Goal: Information Seeking & Learning: Learn about a topic

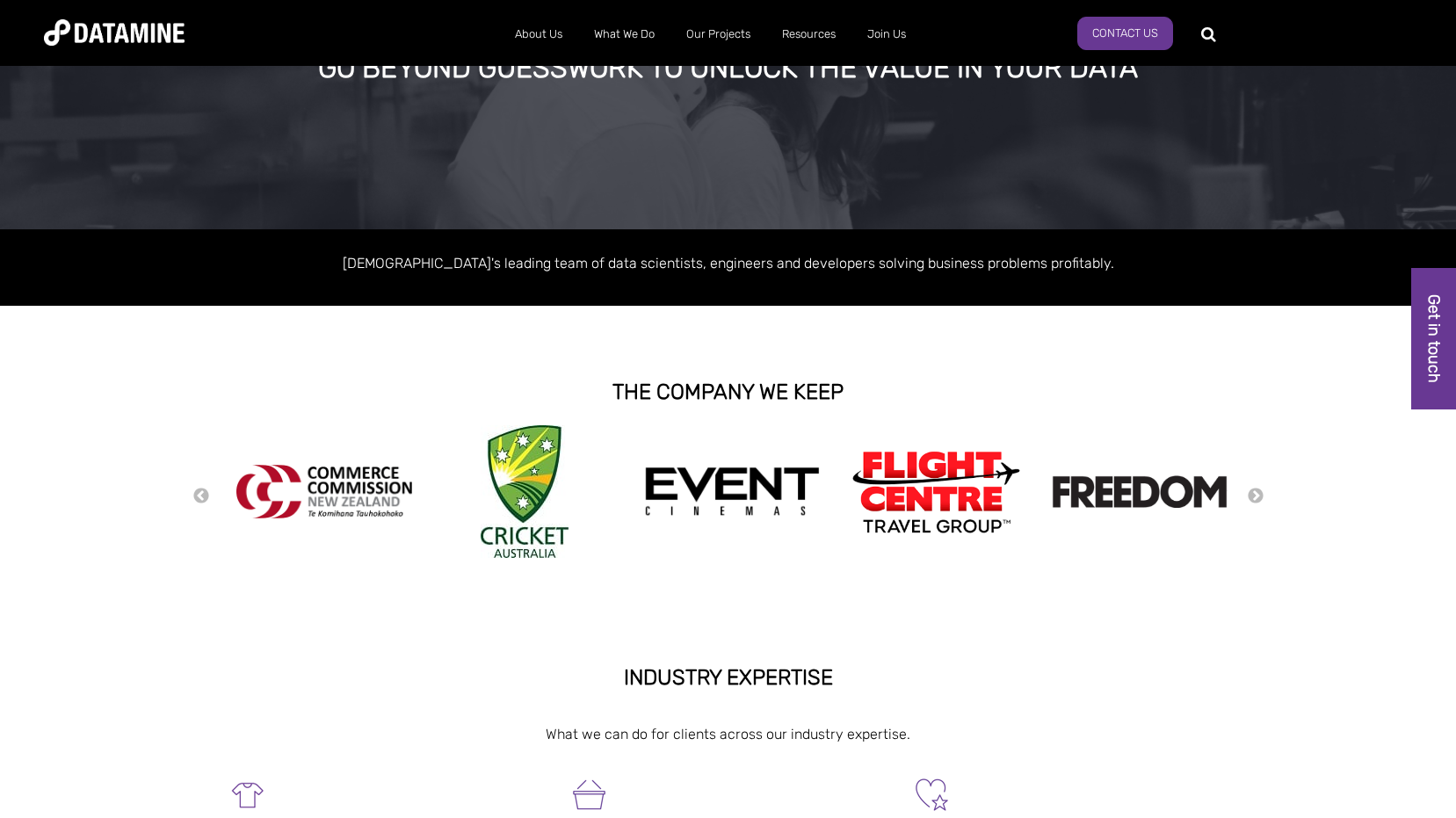
scroll to position [179, 0]
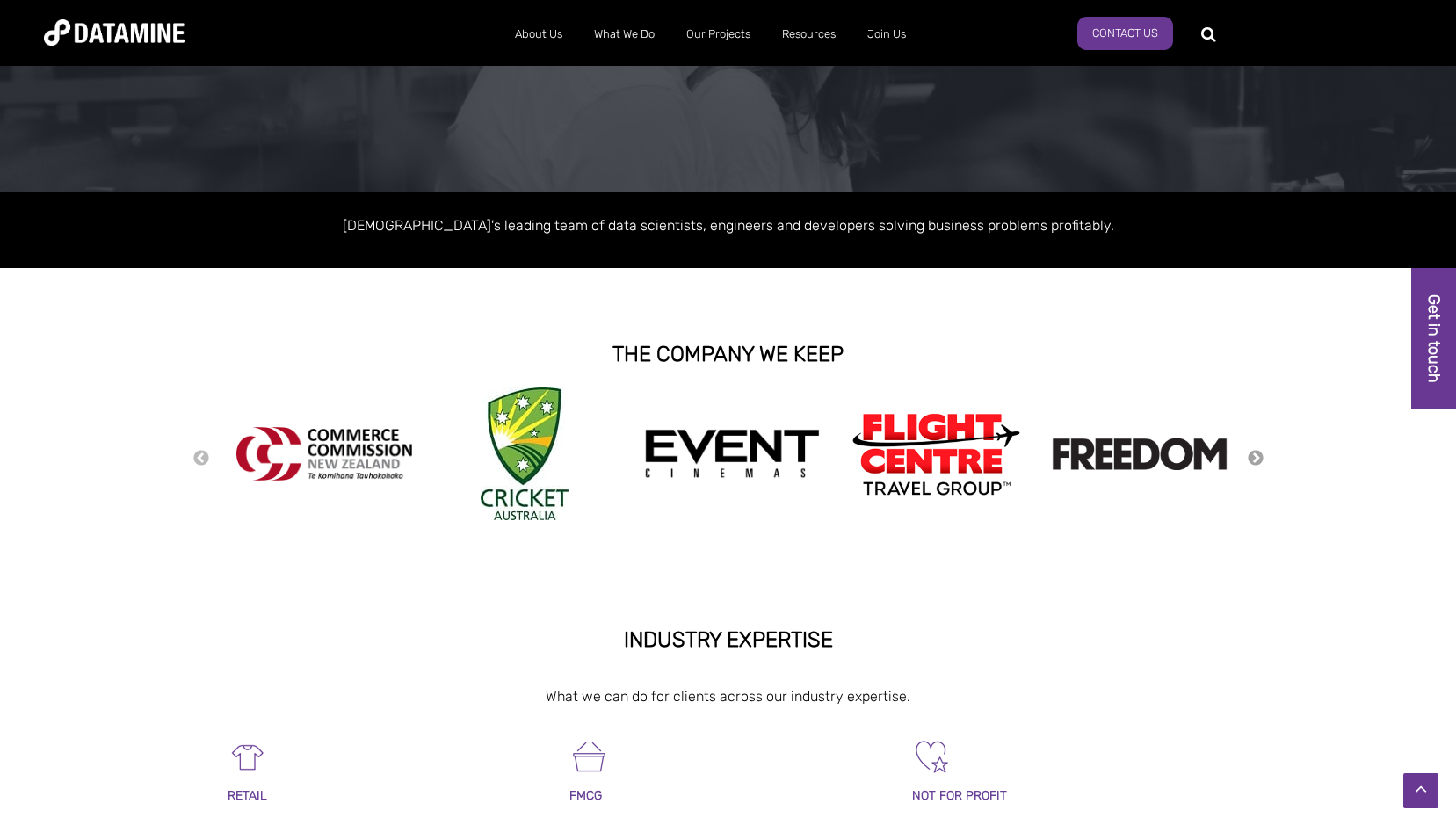
click at [1259, 455] on button "Next" at bounding box center [1256, 458] width 17 height 19
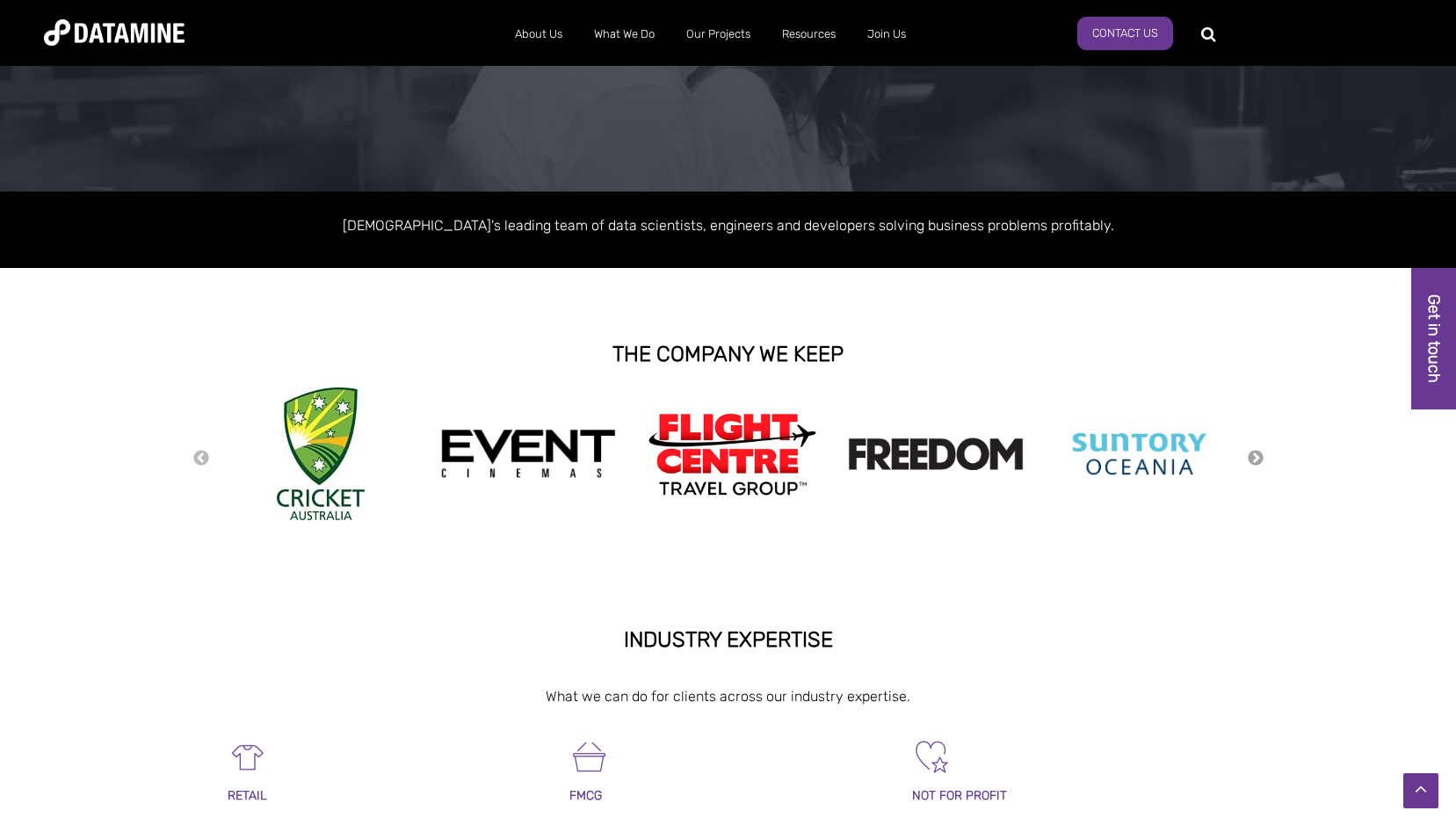
click at [1259, 455] on button "Next" at bounding box center [1256, 458] width 17 height 19
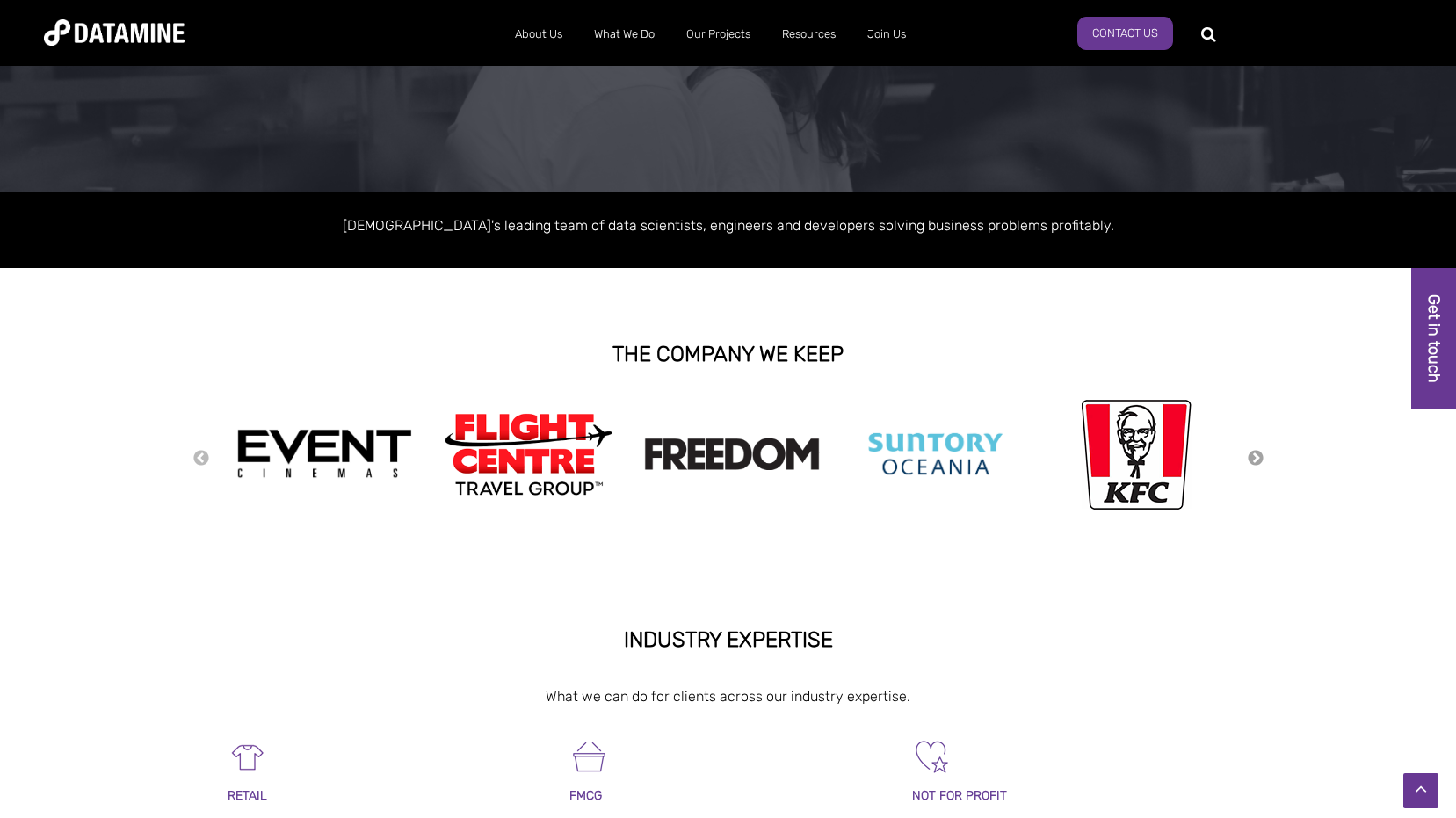
click at [1259, 455] on button "Next" at bounding box center [1256, 458] width 17 height 19
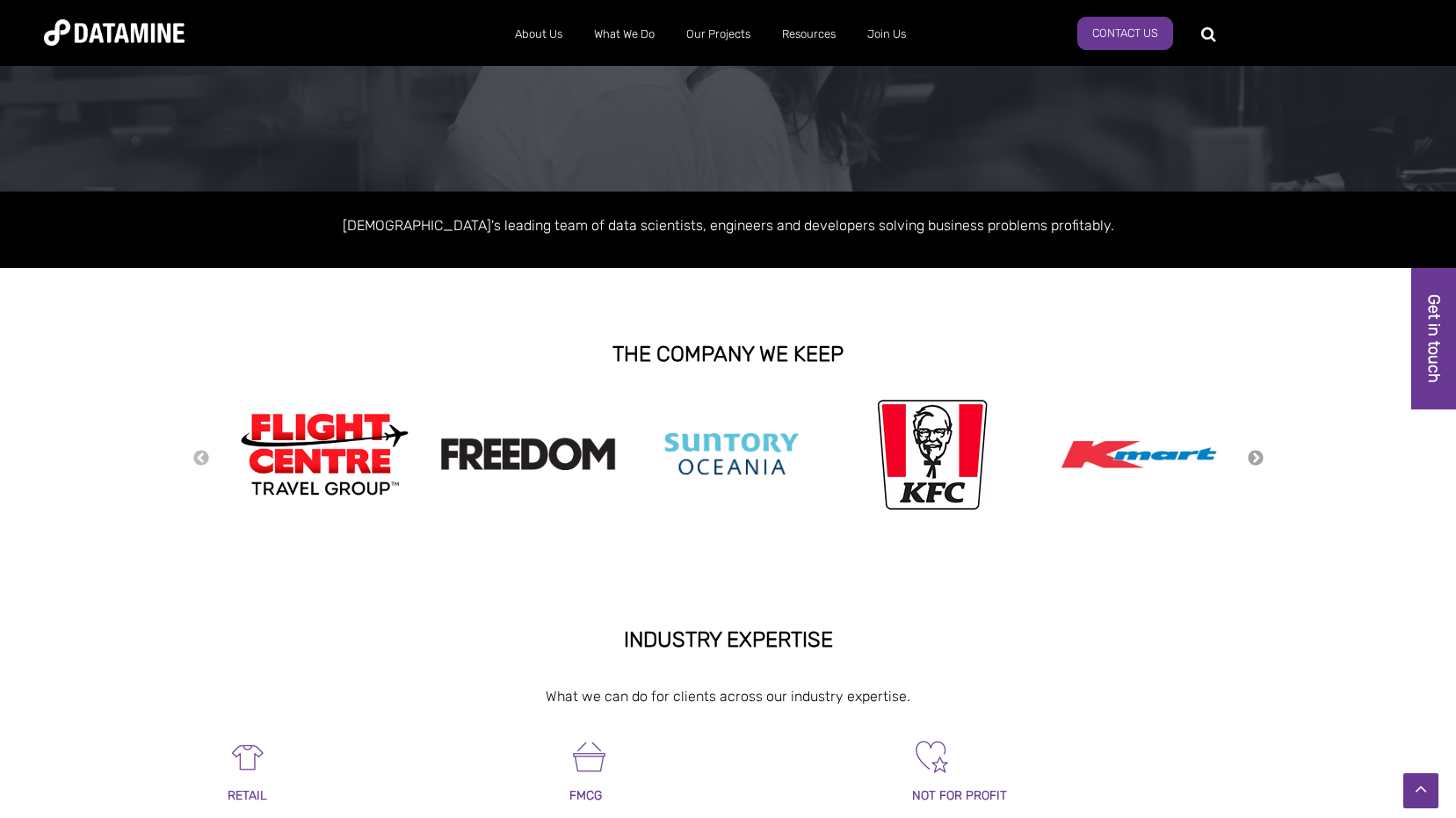
click at [1259, 455] on button "Next" at bounding box center [1256, 458] width 17 height 19
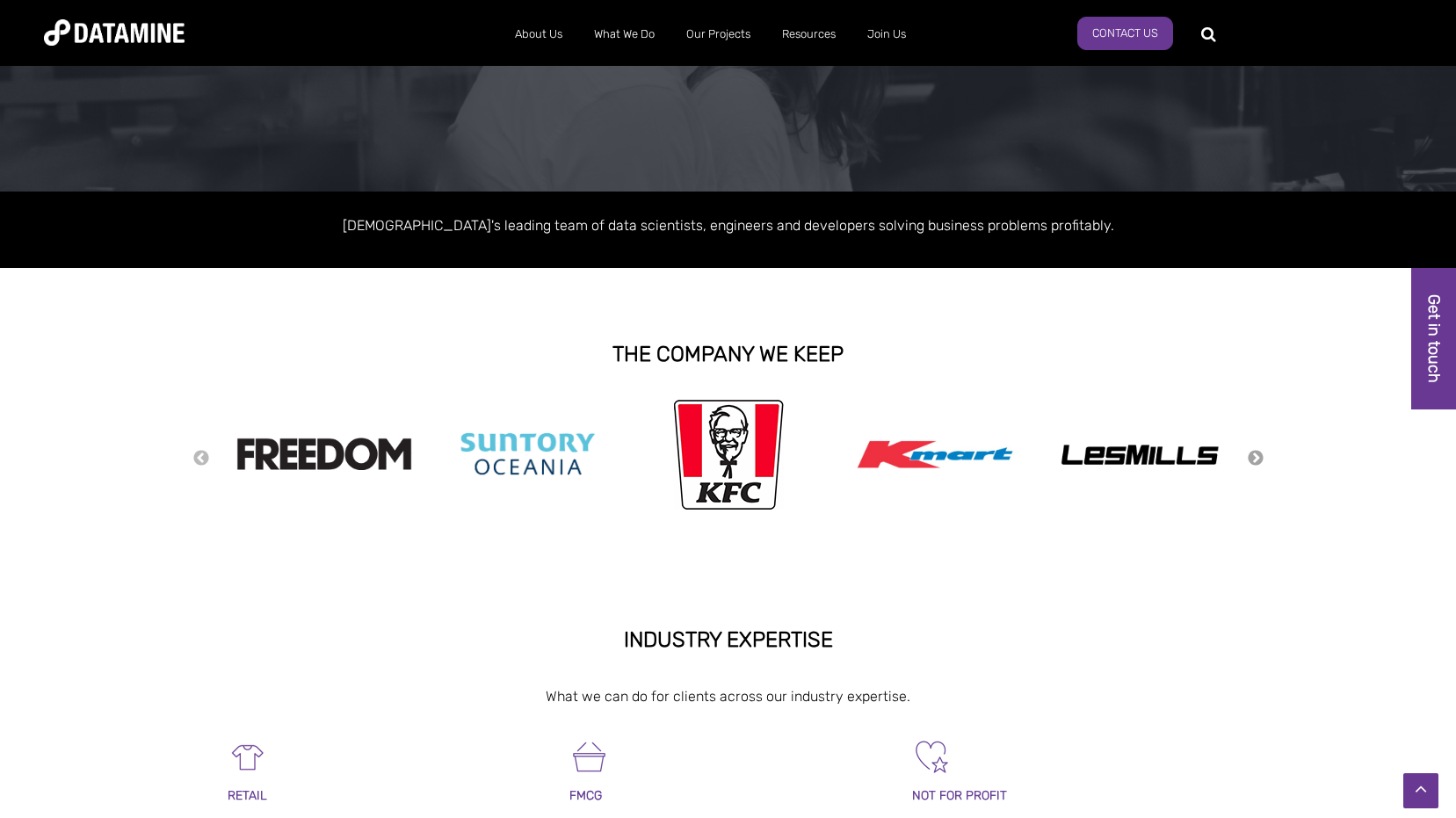
click at [1259, 456] on button "Next" at bounding box center [1256, 458] width 17 height 19
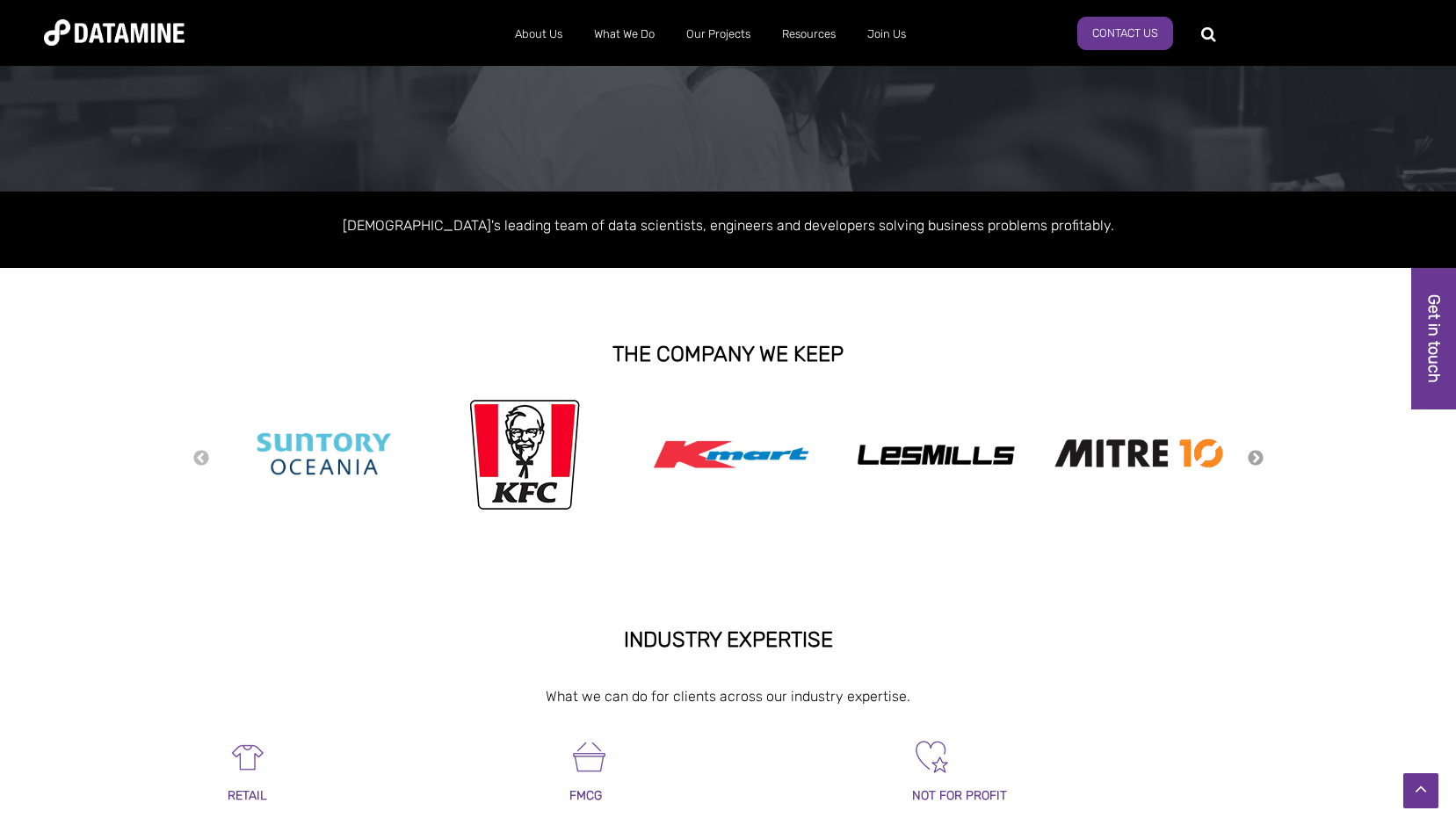
click at [1259, 456] on button "Next" at bounding box center [1256, 458] width 17 height 19
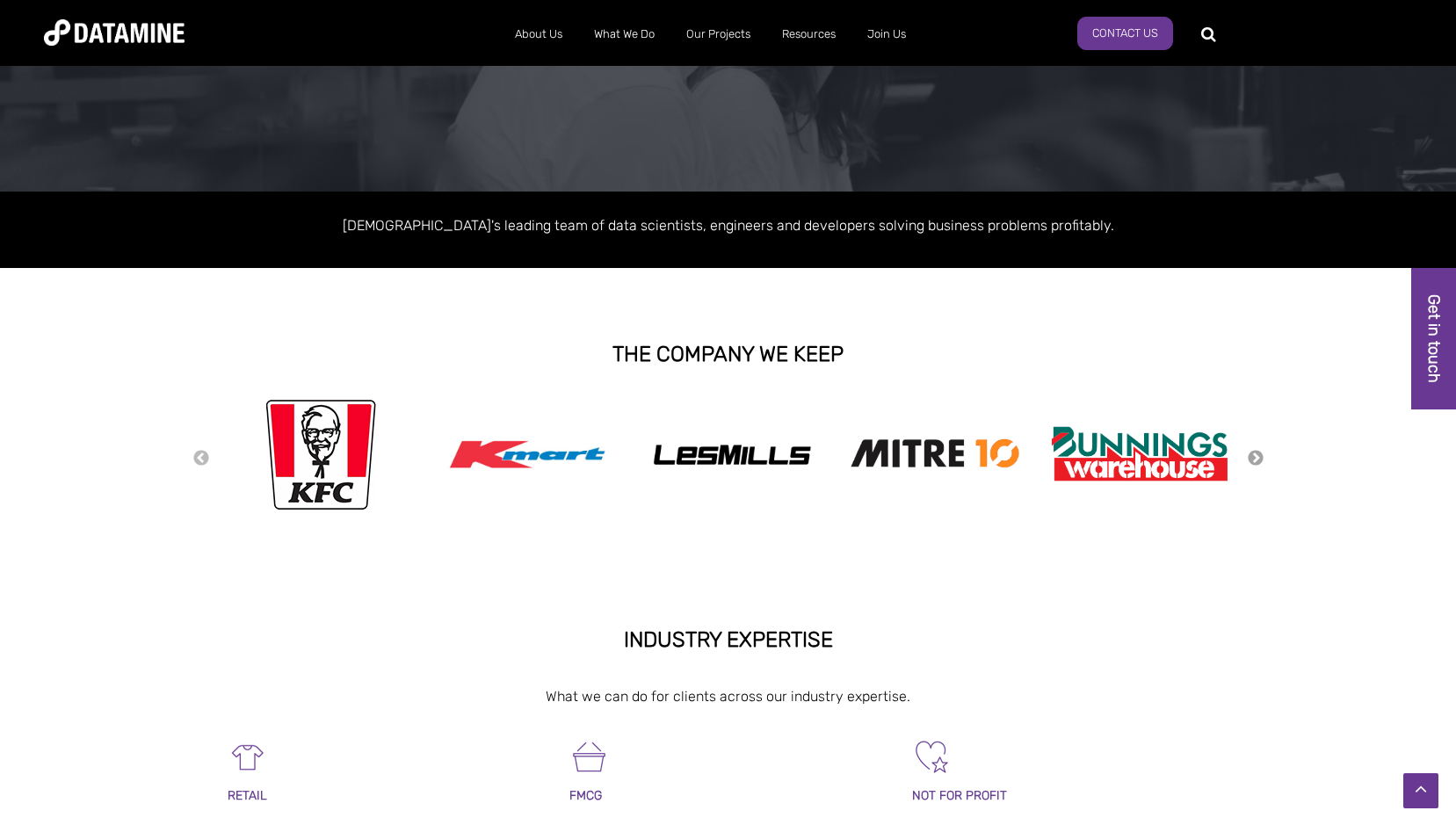
click at [1259, 456] on button "Next" at bounding box center [1256, 458] width 17 height 19
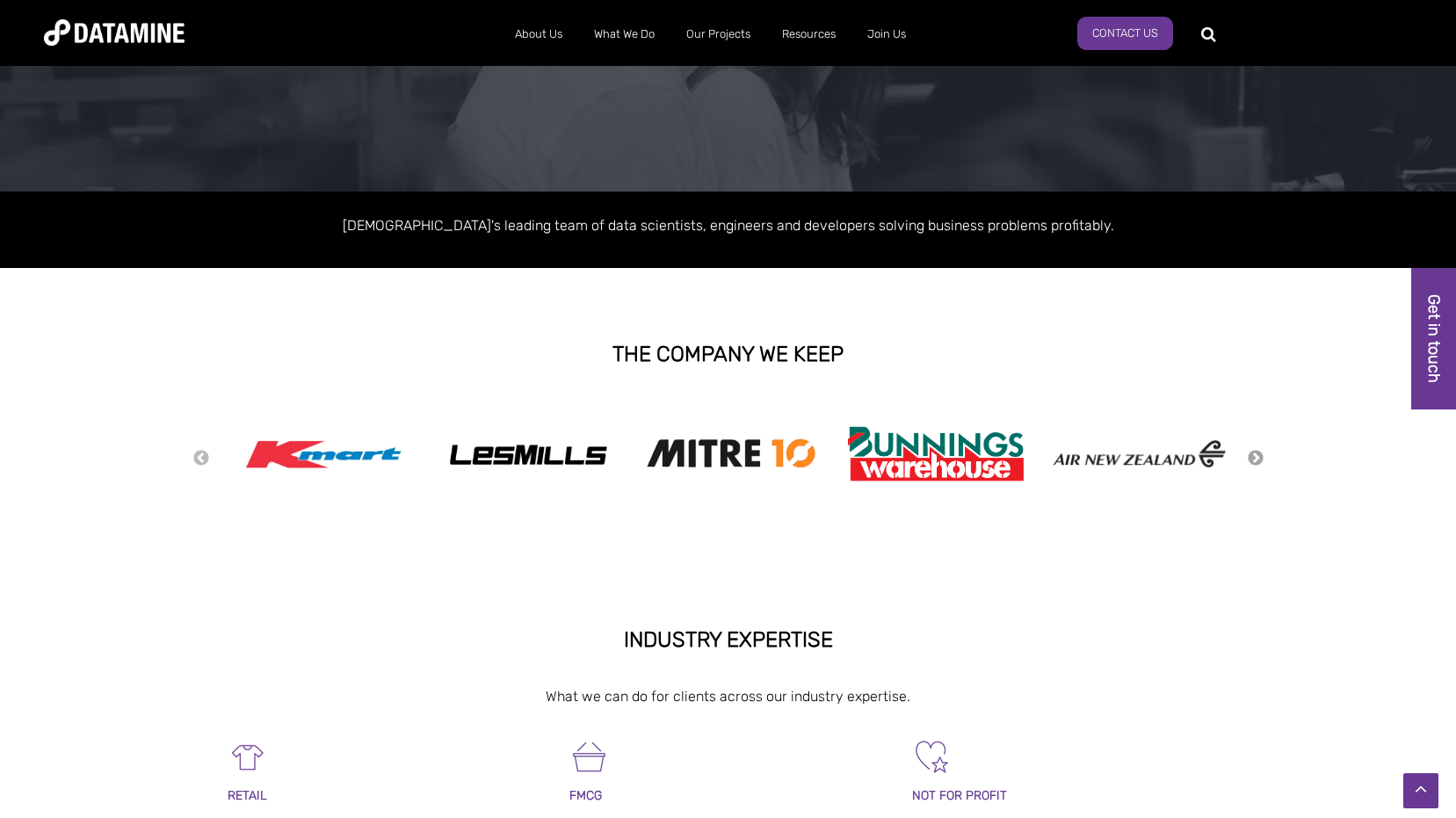
click at [1259, 456] on button "Next" at bounding box center [1256, 458] width 17 height 19
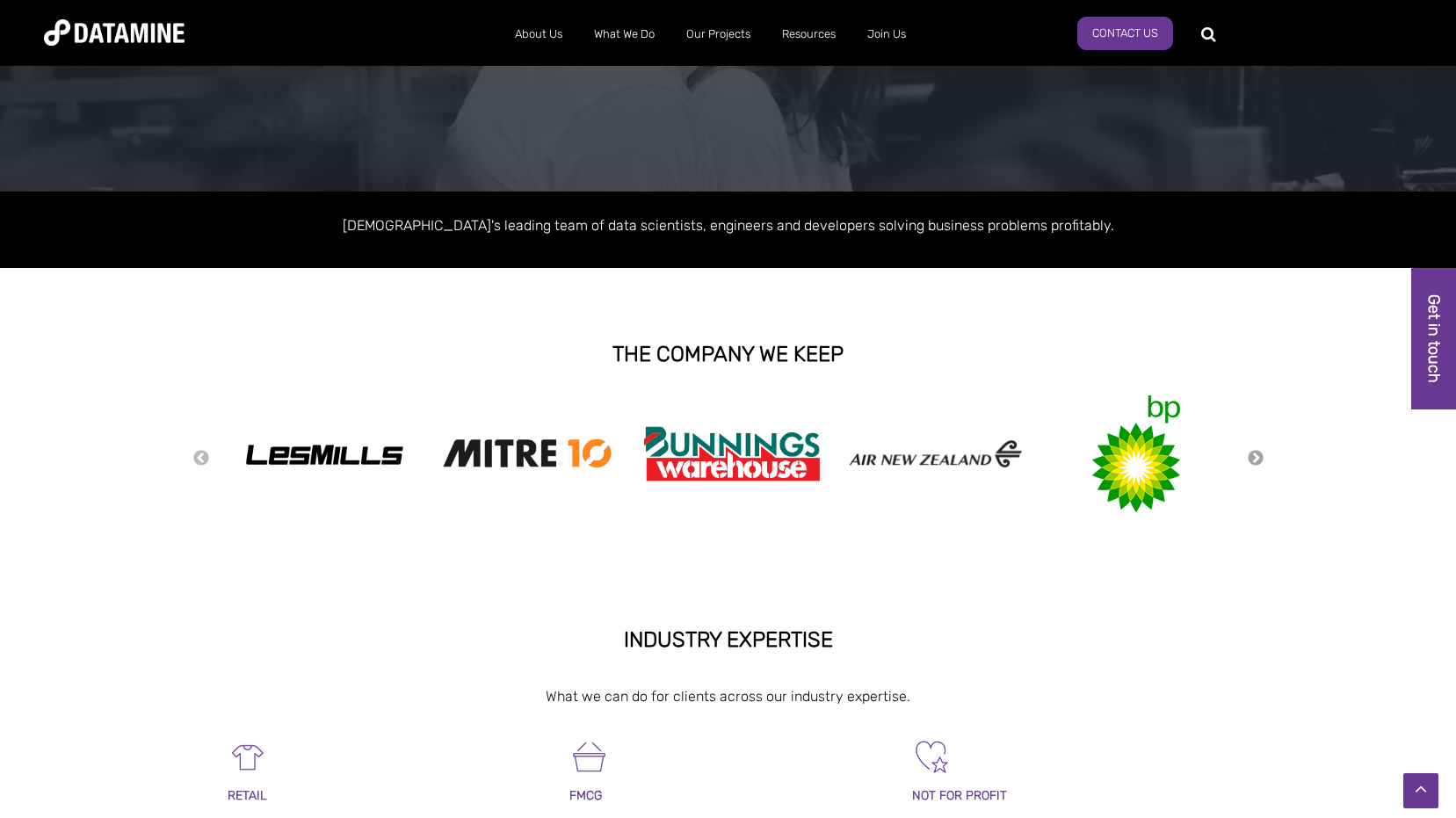
click at [1259, 456] on button "Next" at bounding box center [1256, 458] width 17 height 19
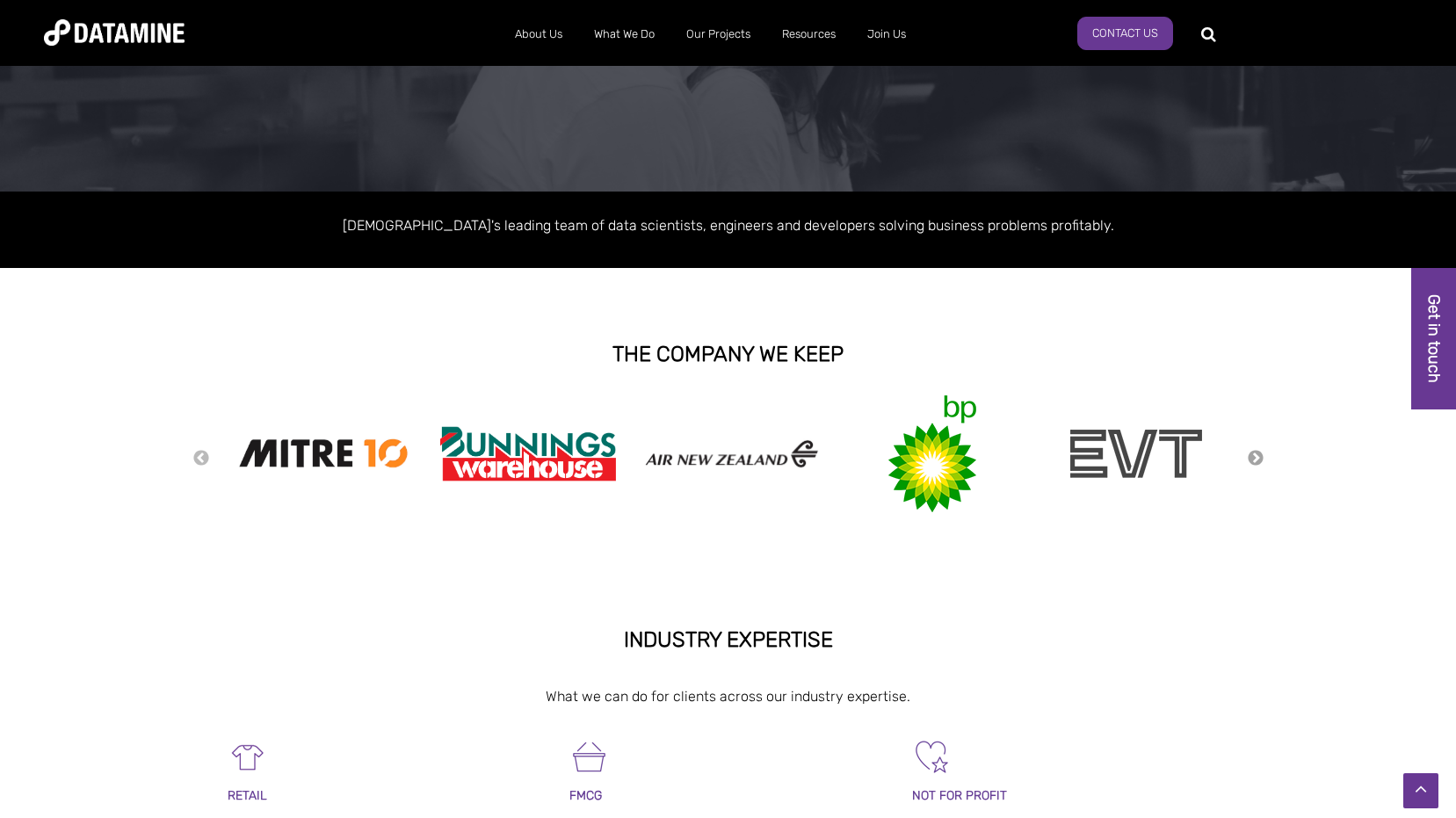
click at [1259, 456] on button "Next" at bounding box center [1256, 458] width 17 height 19
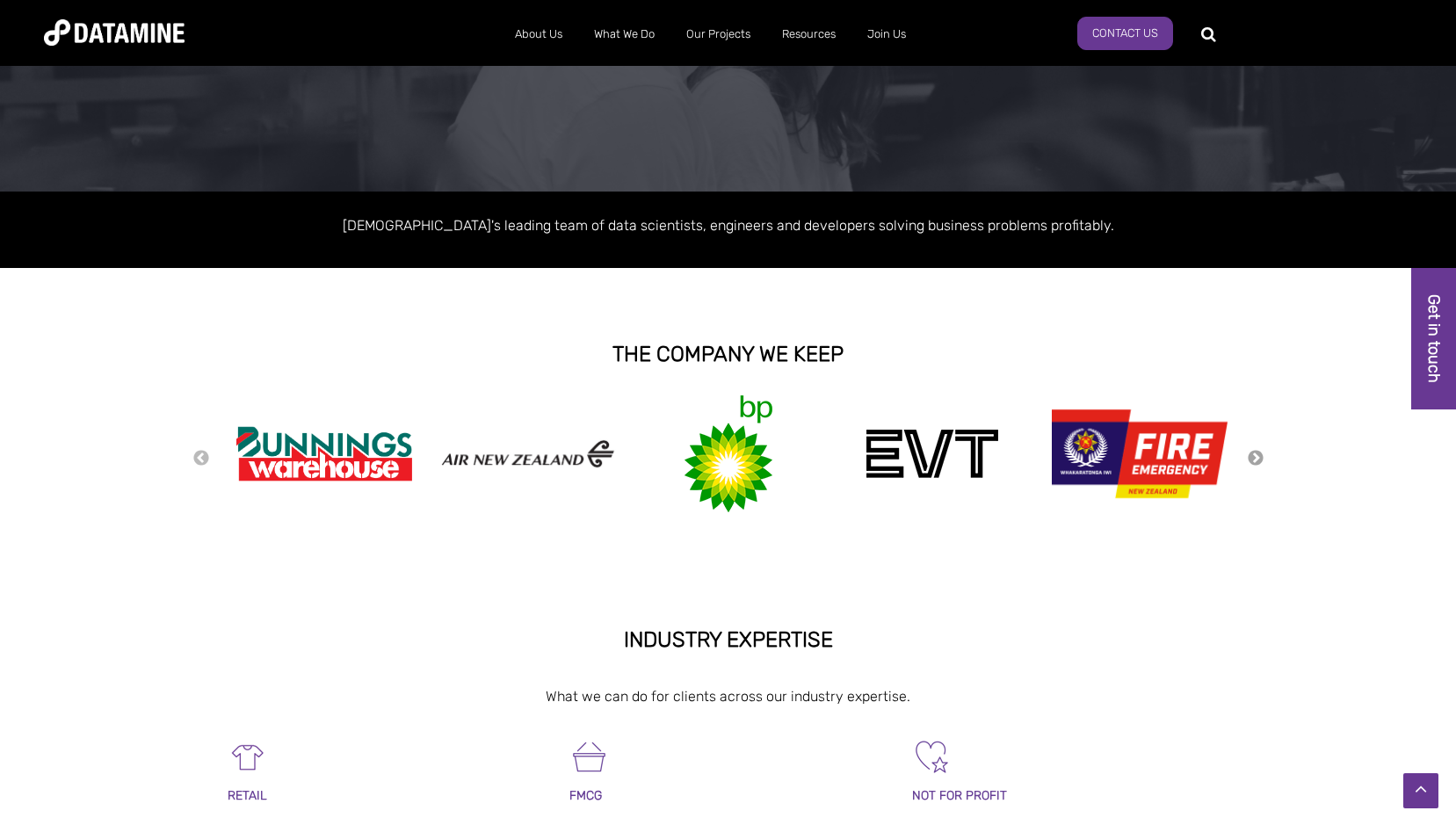
click at [1259, 456] on button "Next" at bounding box center [1256, 458] width 17 height 19
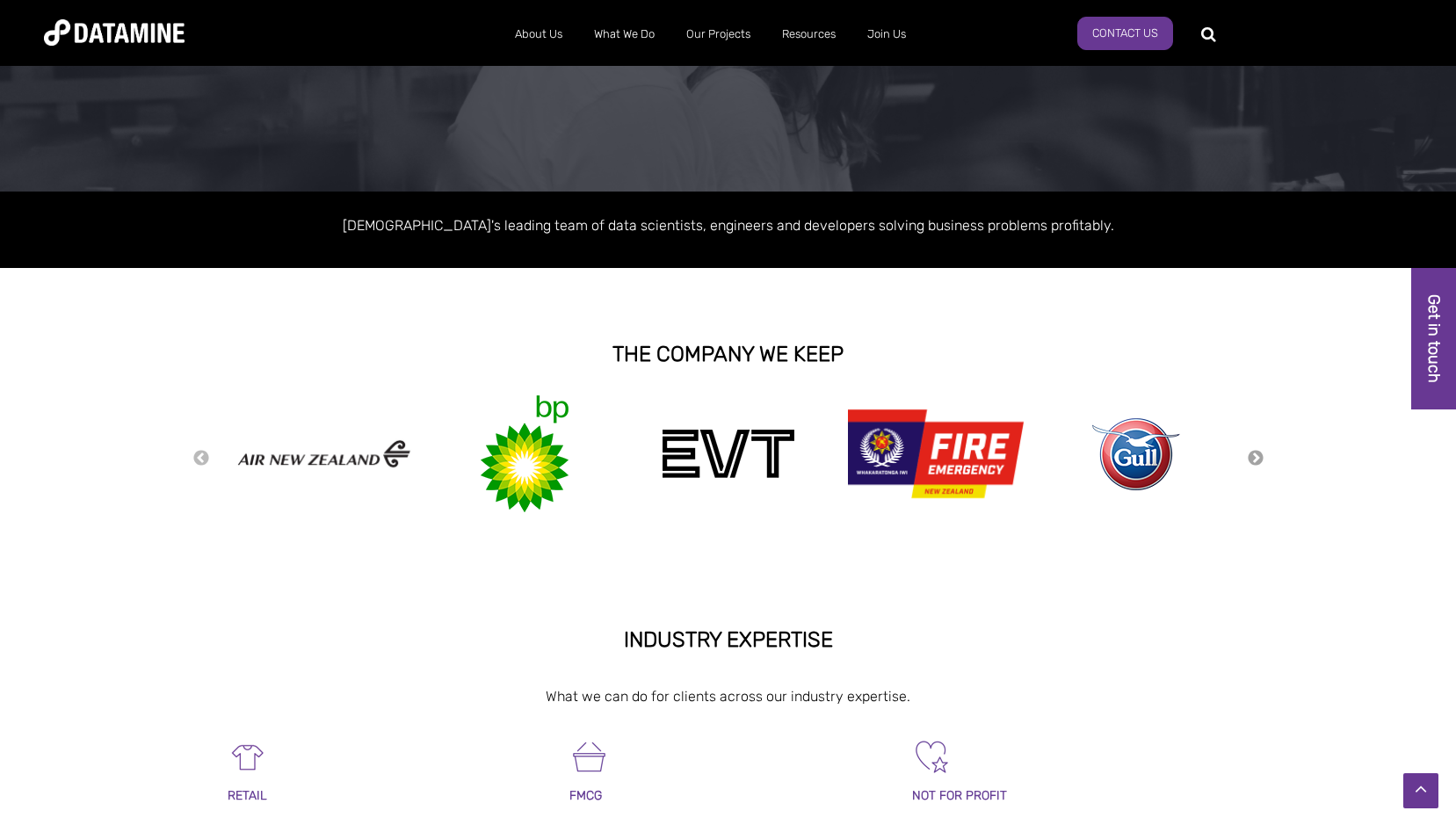
click at [1259, 456] on button "Next" at bounding box center [1256, 458] width 17 height 19
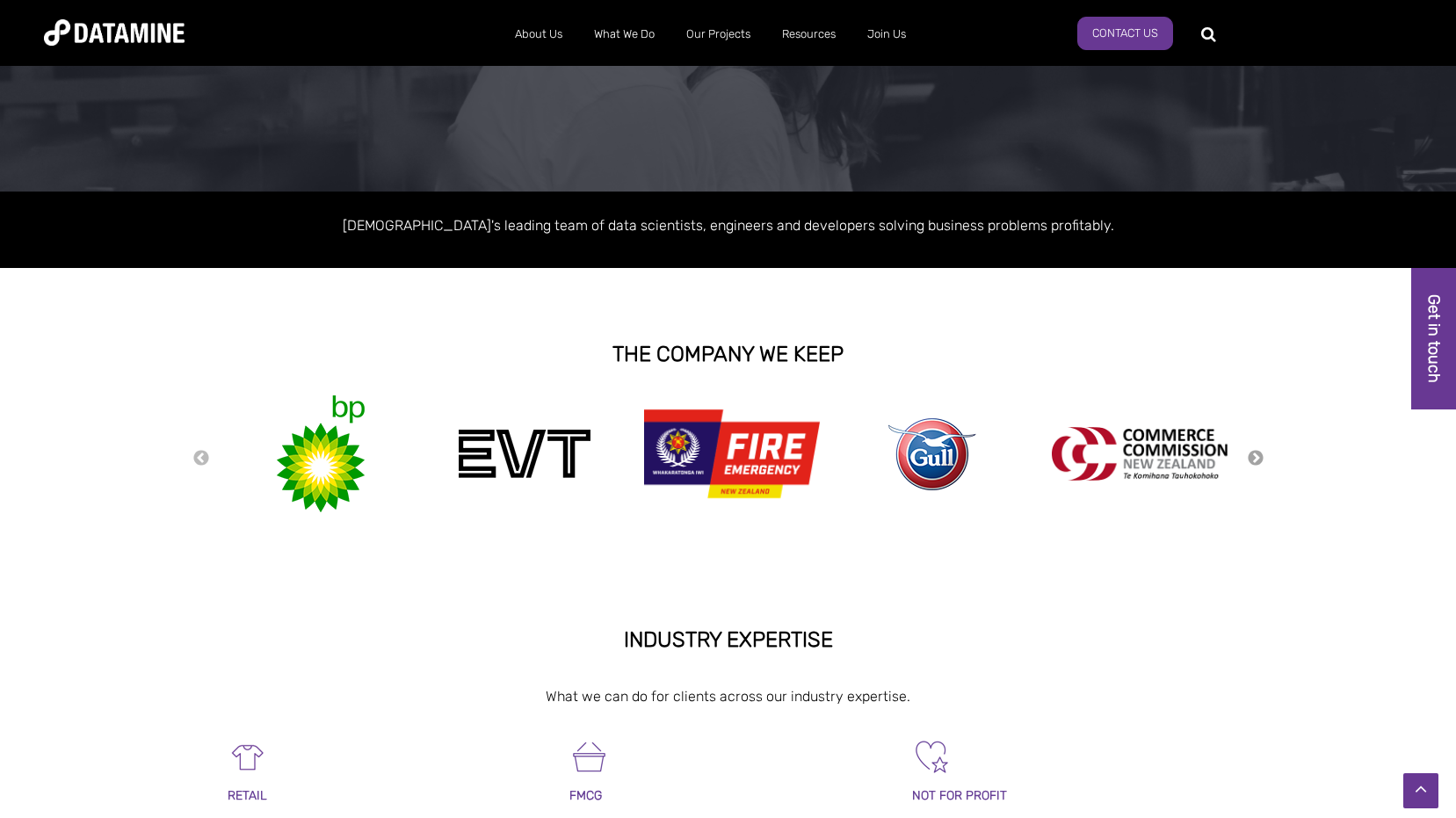
click at [1259, 456] on button "Next" at bounding box center [1256, 458] width 17 height 19
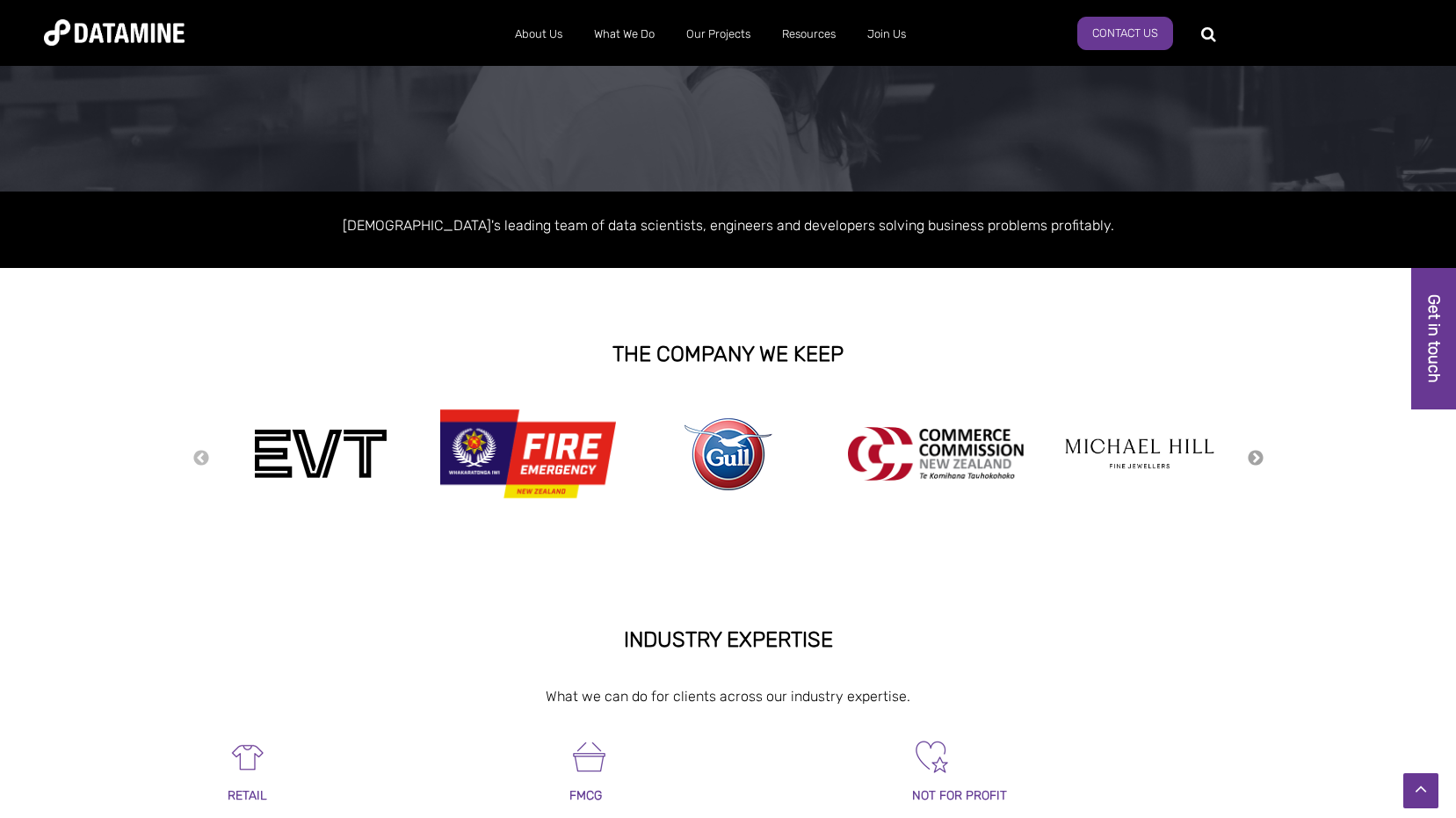
click at [1259, 456] on button "Next" at bounding box center [1256, 458] width 17 height 19
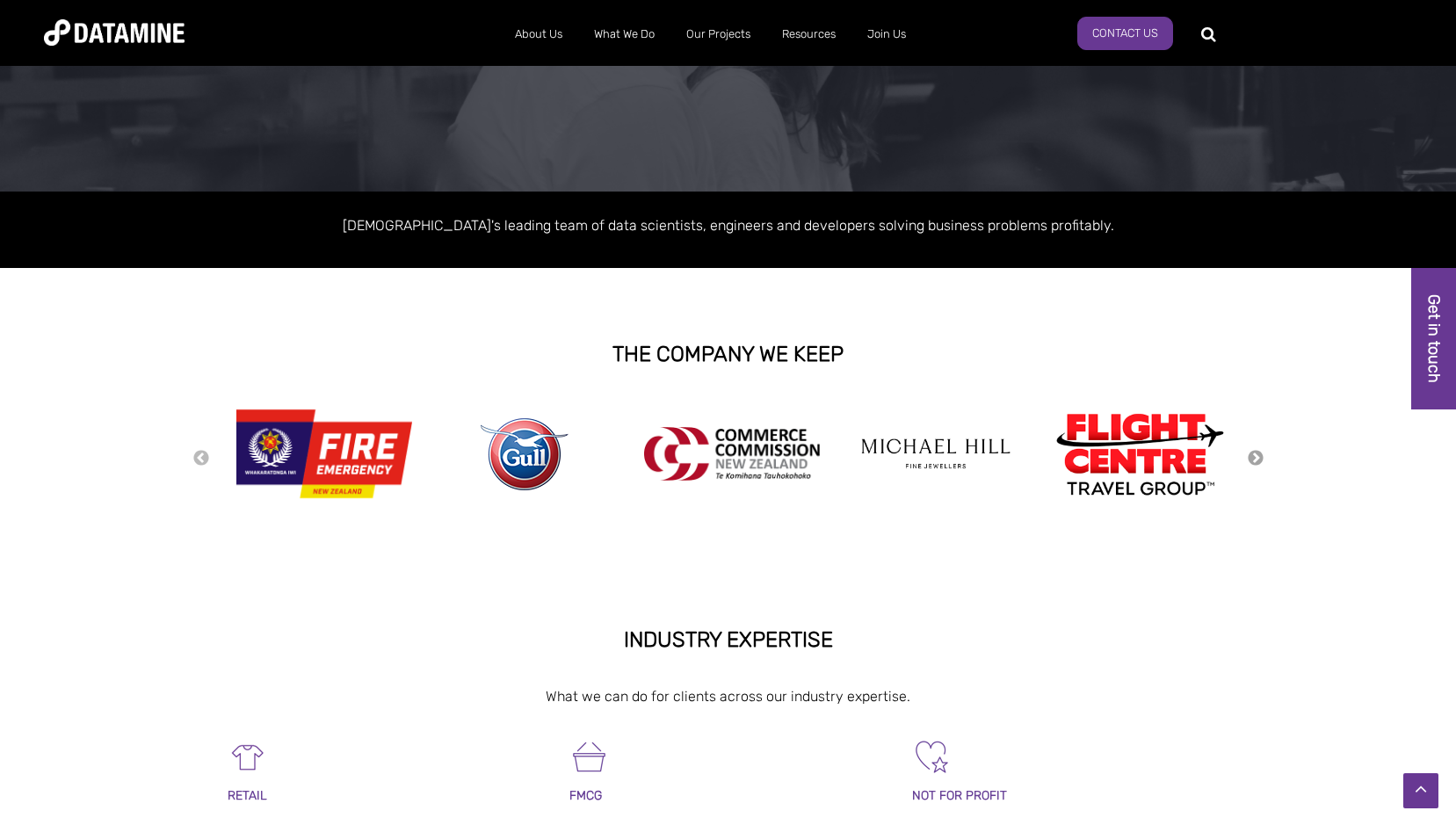
click at [1259, 456] on button "Next" at bounding box center [1256, 458] width 17 height 19
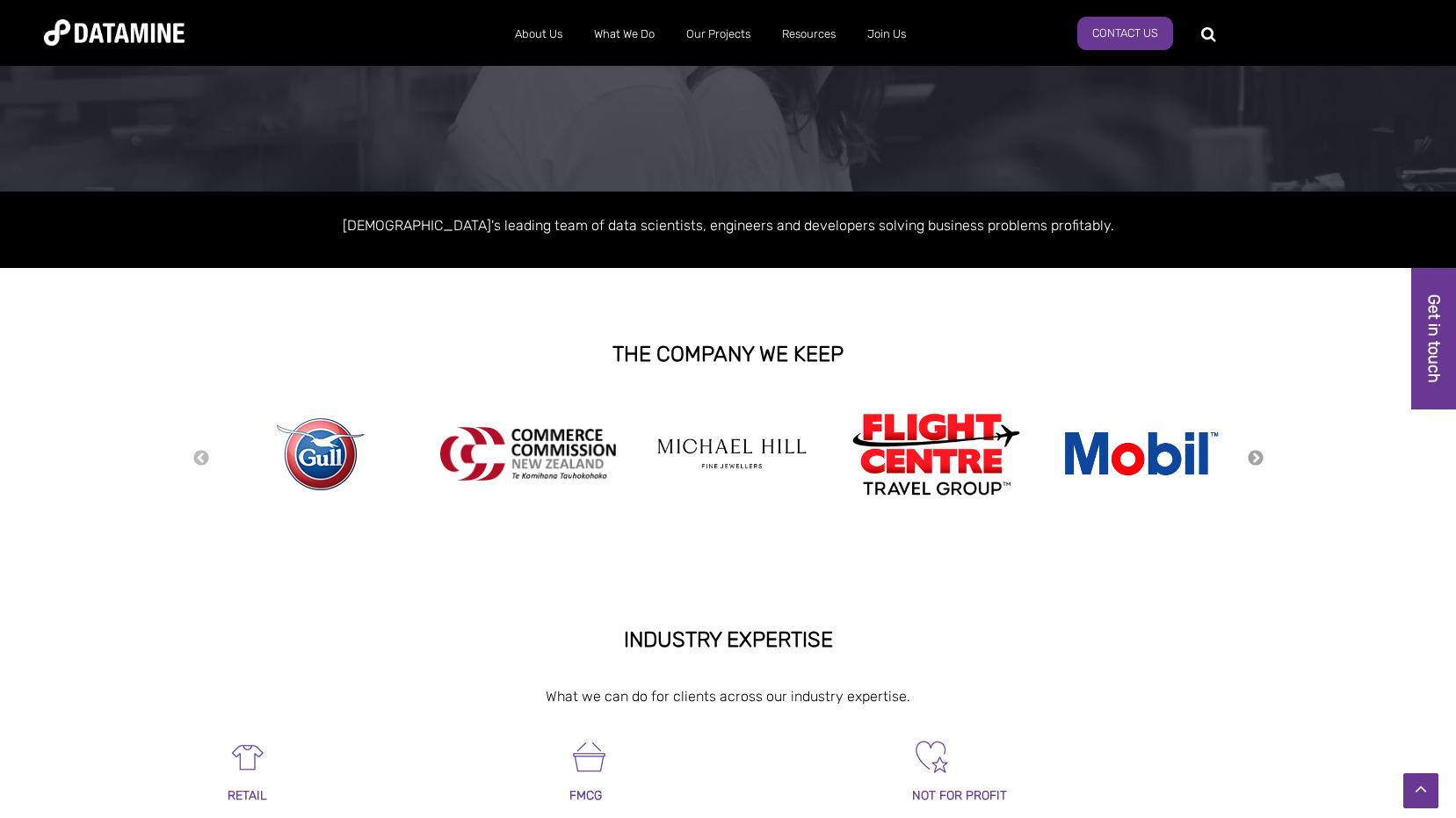
click at [1259, 456] on button "Next" at bounding box center [1256, 458] width 17 height 19
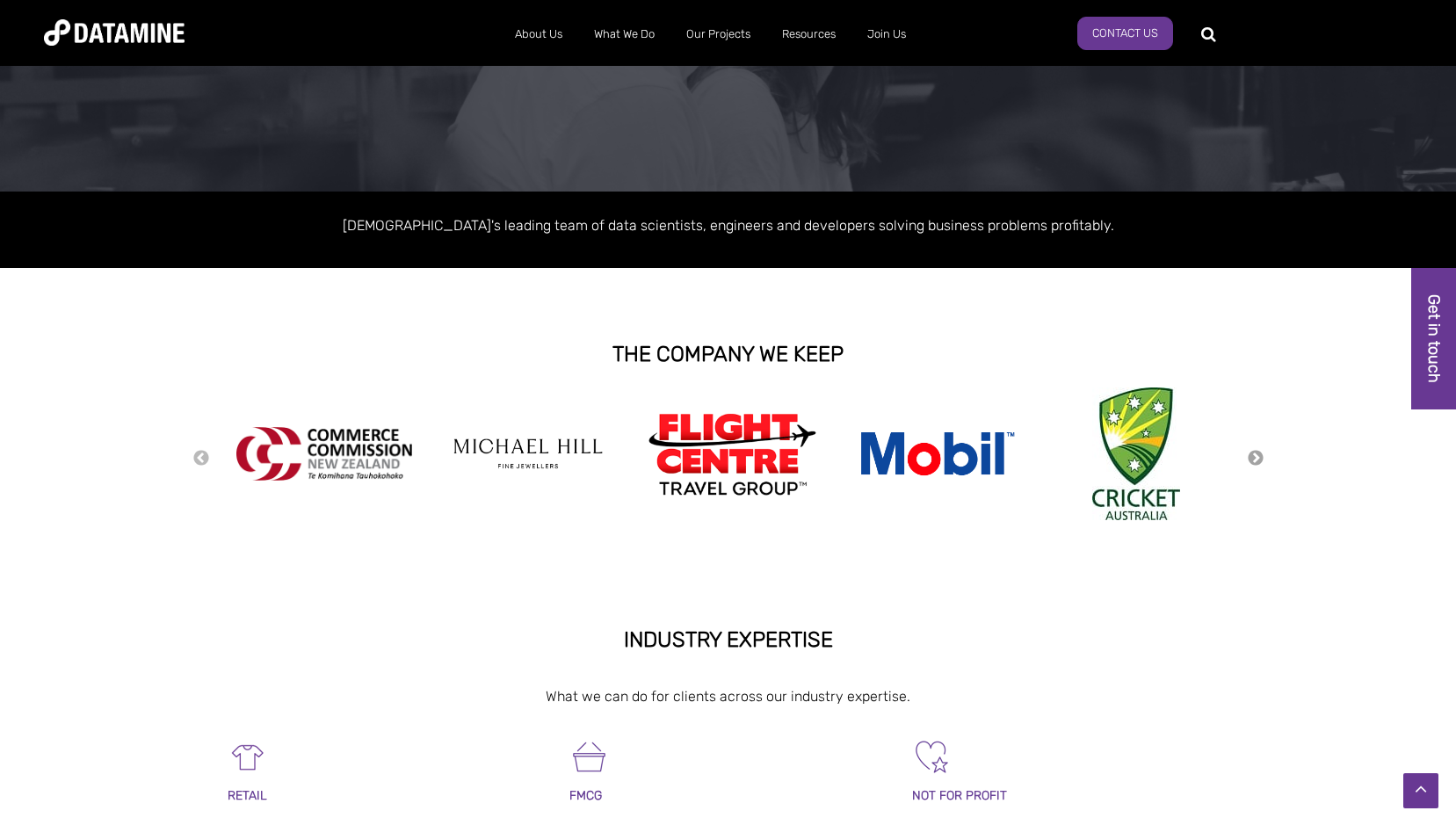
click at [1259, 456] on button "Next" at bounding box center [1256, 458] width 17 height 19
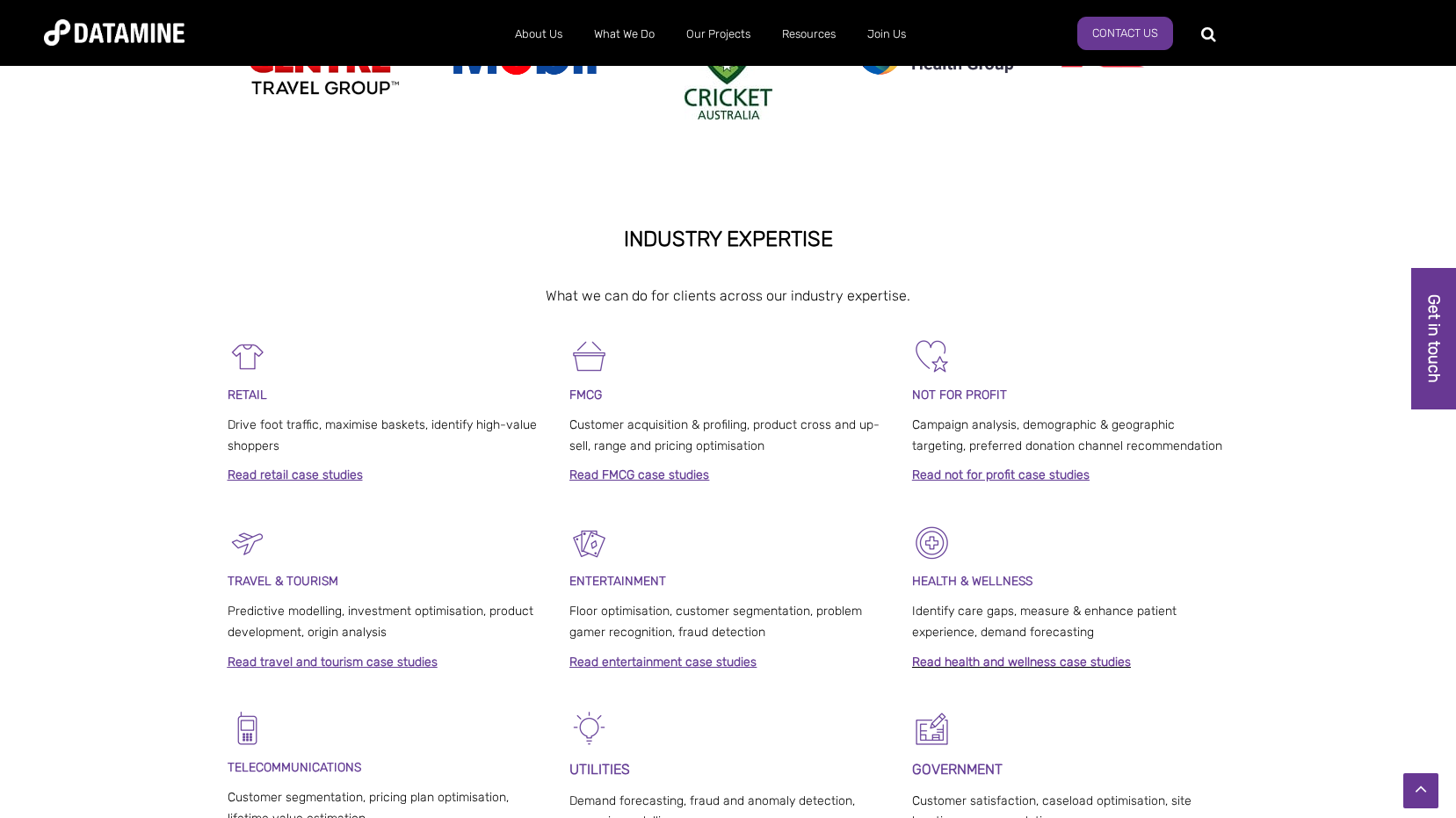
scroll to position [0, 0]
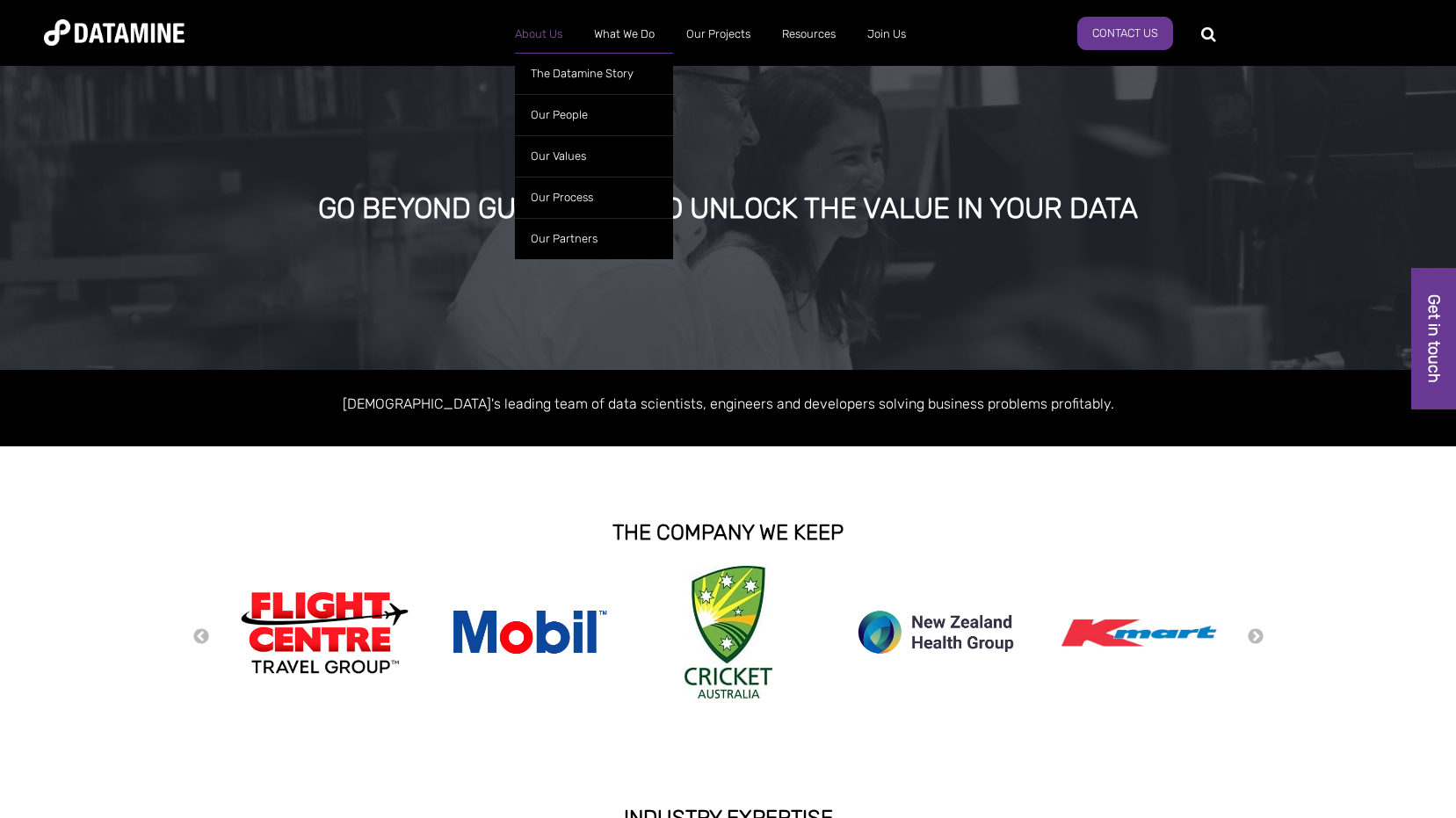
click at [543, 42] on link "About Us" at bounding box center [538, 35] width 79 height 46
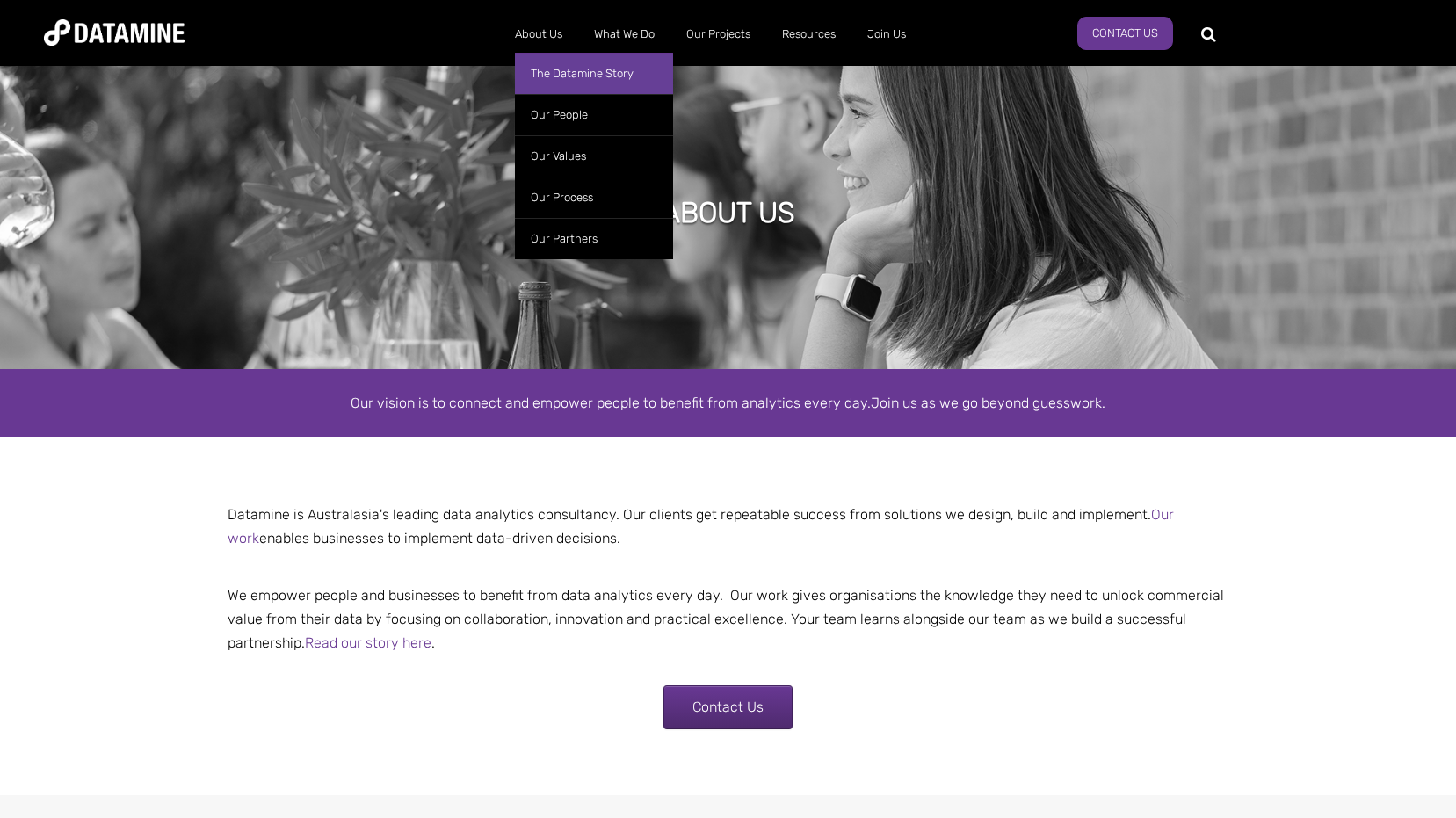
click at [558, 68] on link "The Datamine Story" at bounding box center [594, 73] width 159 height 41
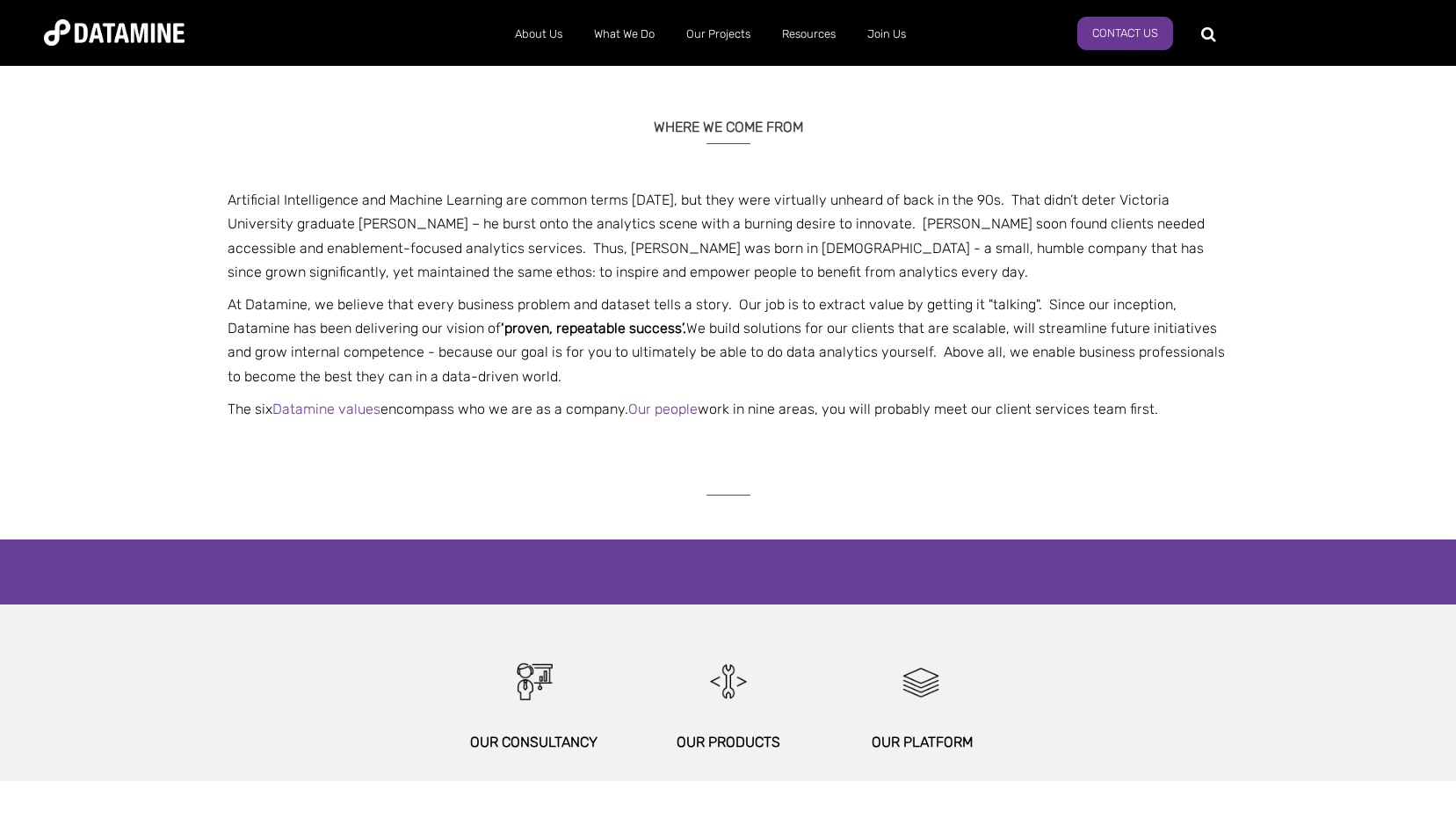
scroll to position [394, 0]
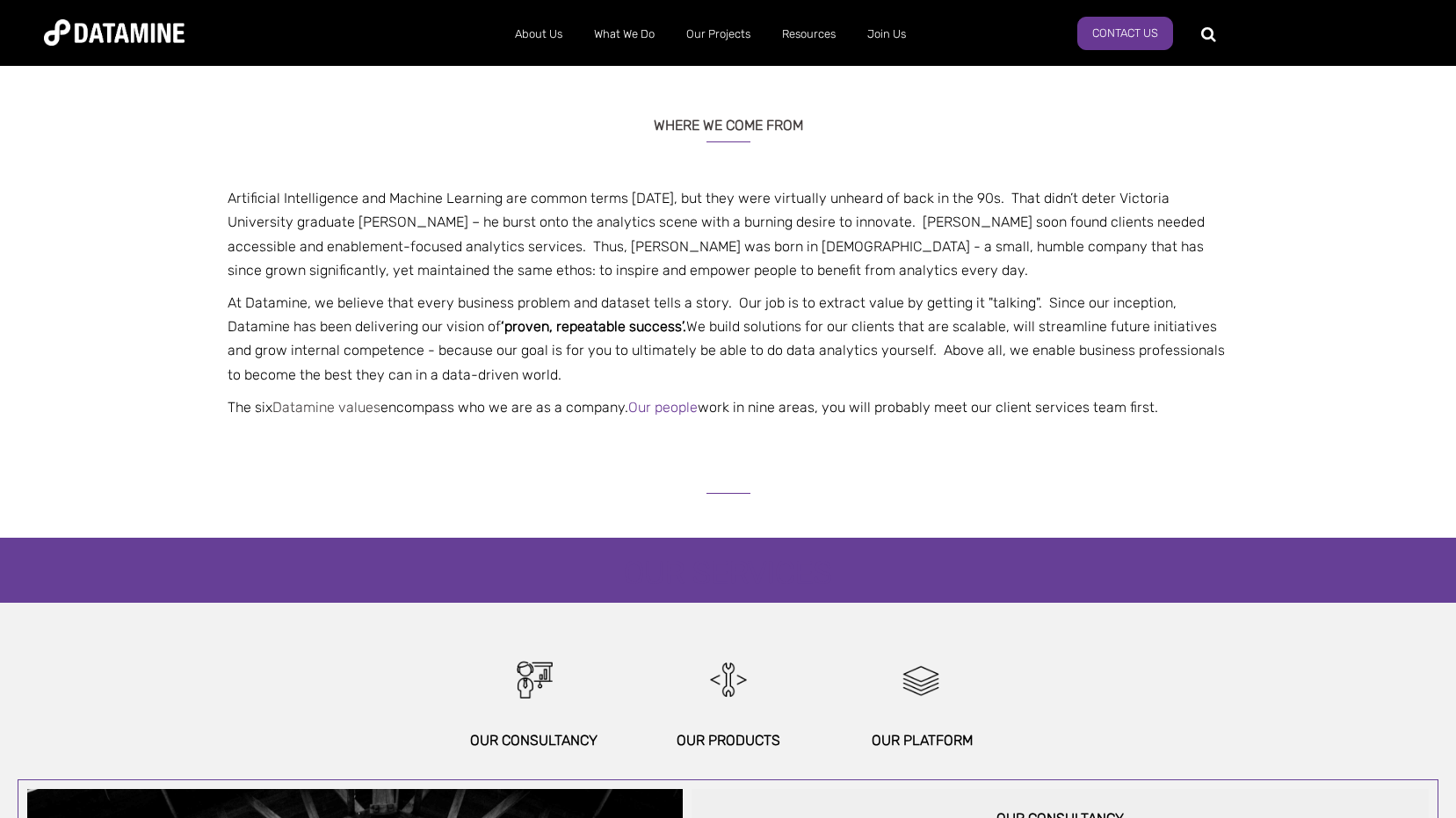
click at [330, 404] on link "Datamine values" at bounding box center [326, 407] width 108 height 16
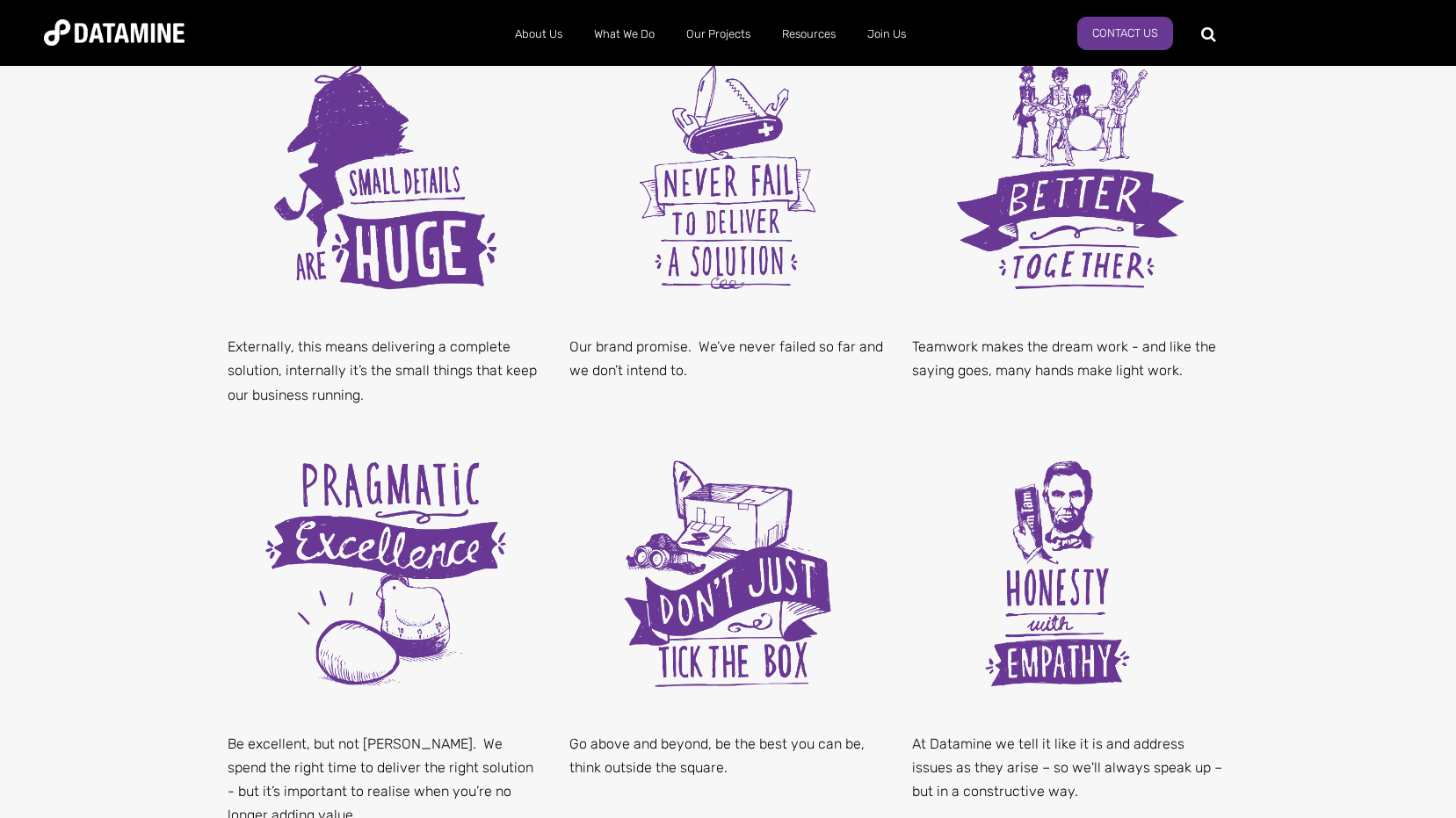
scroll to position [626, 0]
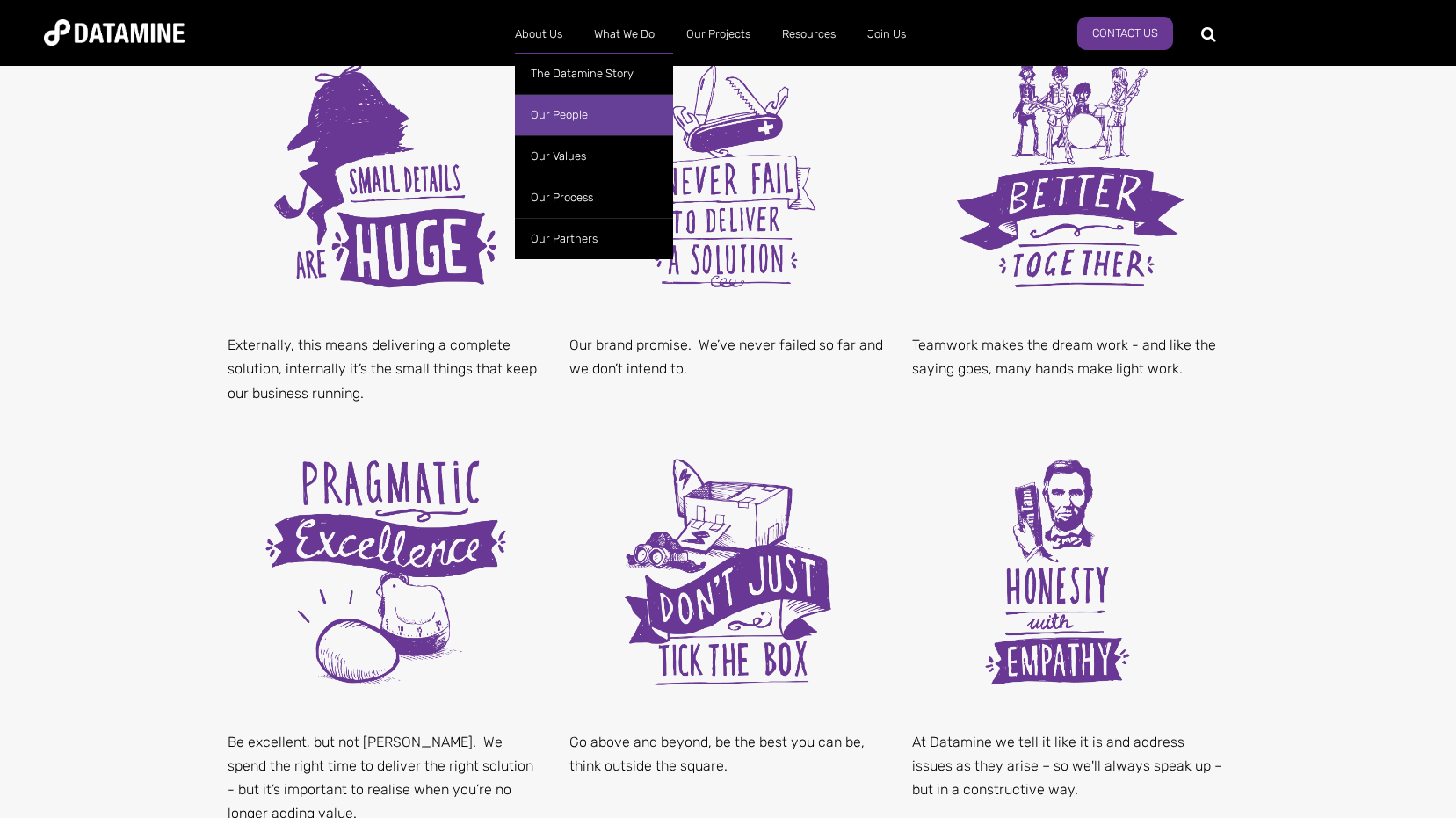
click at [558, 111] on link "Our People" at bounding box center [594, 114] width 159 height 41
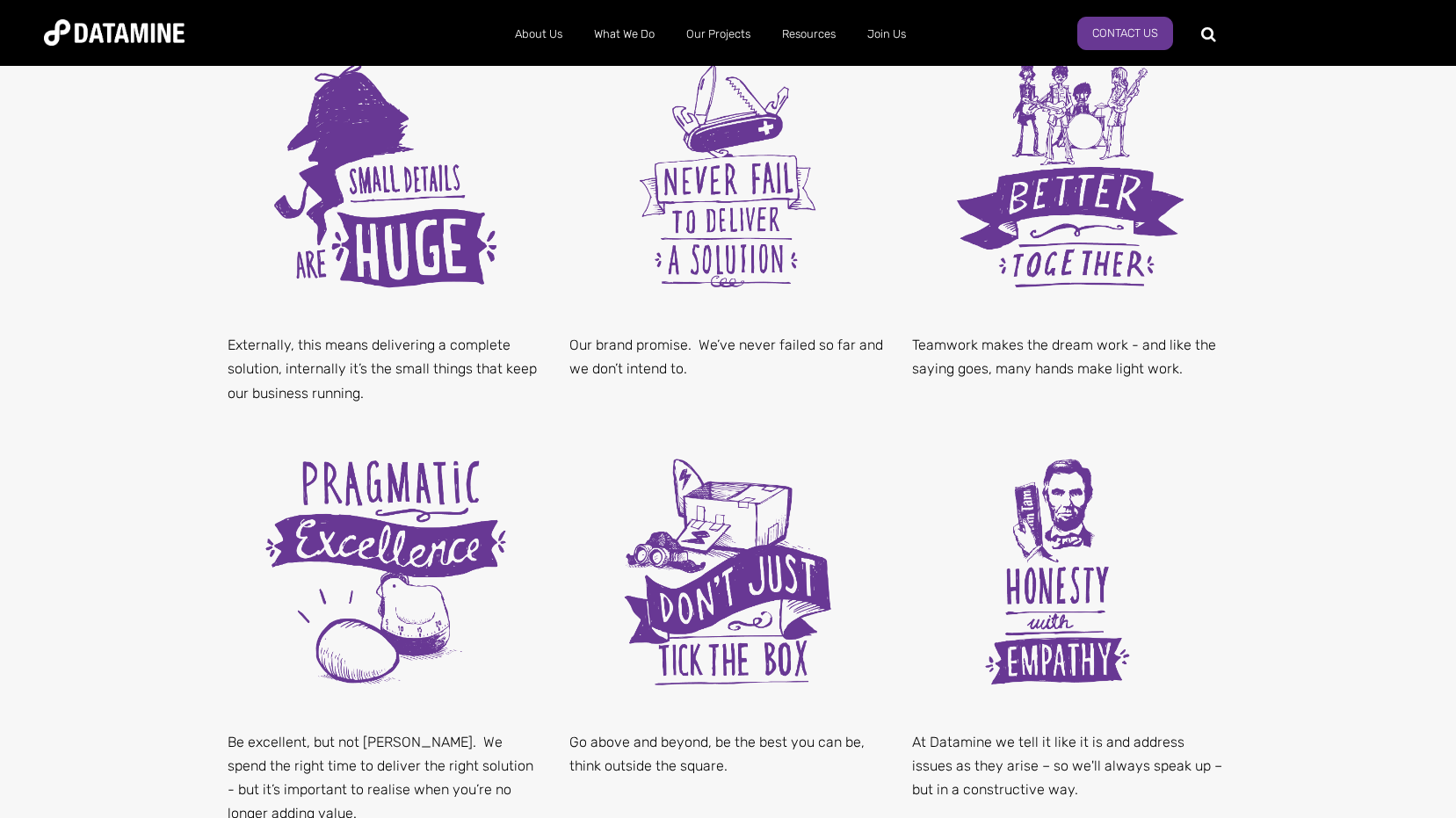
scroll to position [631, 0]
